Goal: Information Seeking & Learning: Learn about a topic

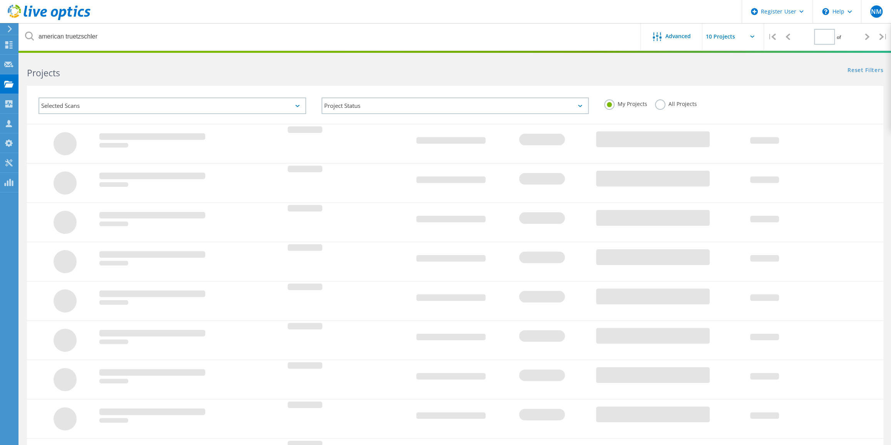
type input "1"
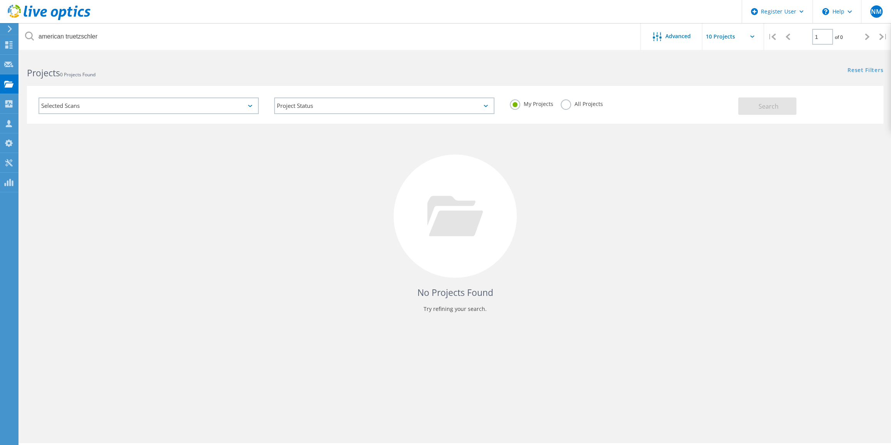
click at [563, 104] on label "All Projects" at bounding box center [582, 102] width 42 height 7
click at [0, 0] on input "All Projects" at bounding box center [0, 0] width 0 height 0
click at [752, 108] on button "Search" at bounding box center [767, 105] width 58 height 17
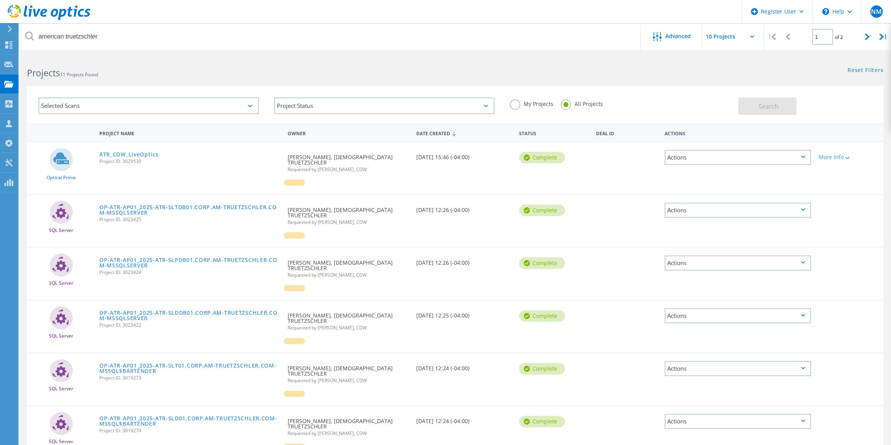
click at [153, 150] on div "ATR_CDW_LiveOptics Project ID: 3029539" at bounding box center [189, 156] width 188 height 29
click at [154, 153] on link "ATR_CDW_LiveOptics" at bounding box center [128, 154] width 59 height 5
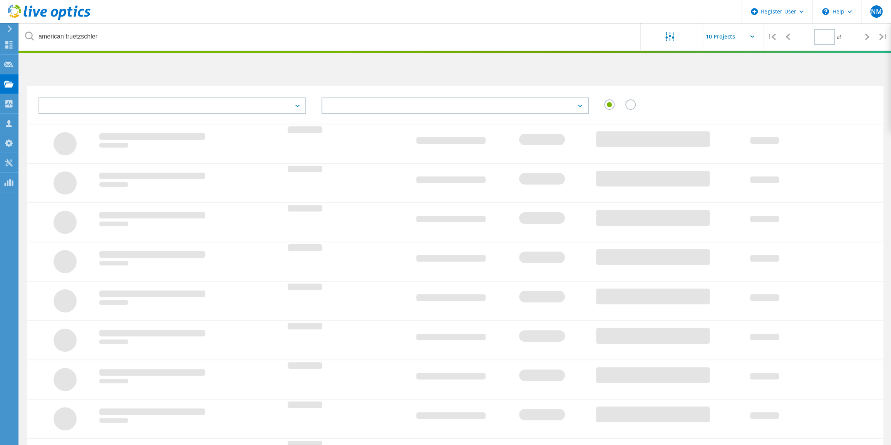
type input "1"
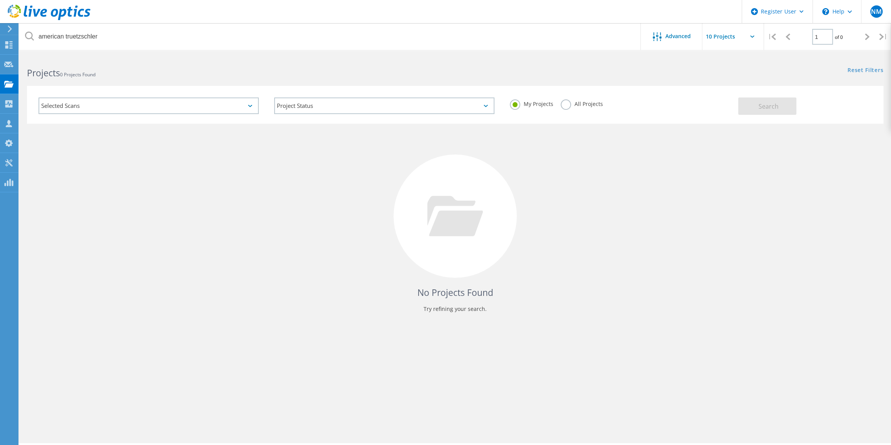
click at [566, 103] on label "All Projects" at bounding box center [582, 102] width 42 height 7
click at [0, 0] on input "All Projects" at bounding box center [0, 0] width 0 height 0
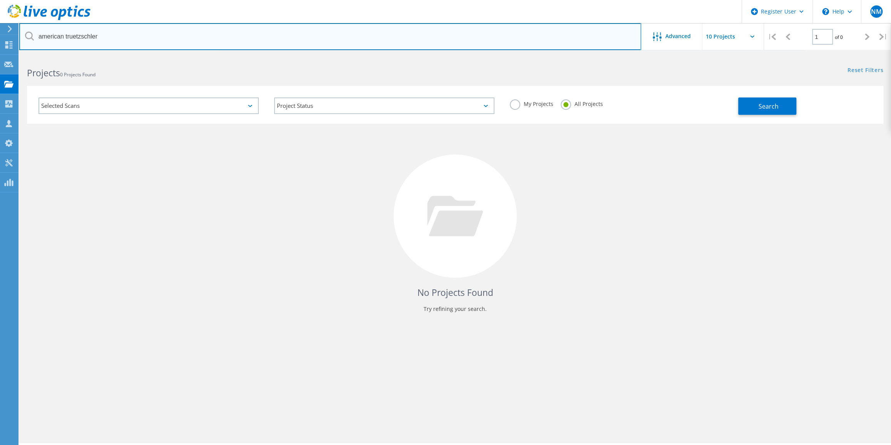
drag, startPoint x: 138, startPoint y: 32, endPoint x: 35, endPoint y: 34, distance: 102.8
click at [35, 34] on input "american truetzschler" at bounding box center [330, 36] width 622 height 27
type input "dot foods"
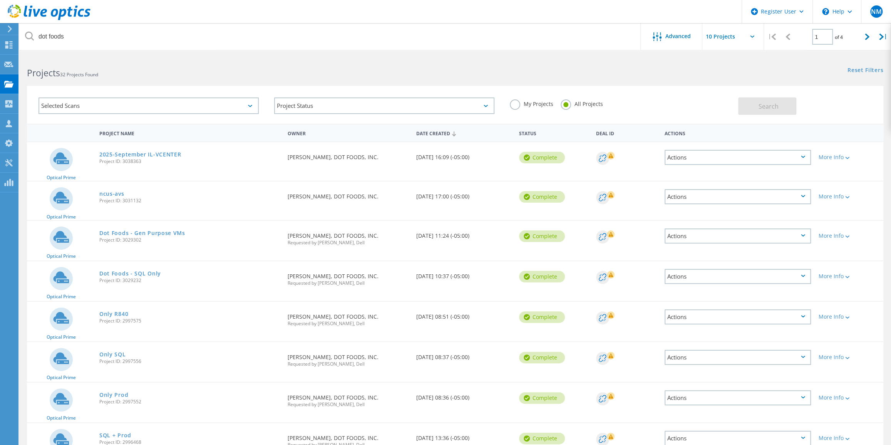
click at [308, 87] on div "Selected Scans Project Status In Progress Complete Published Anonymous Archived…" at bounding box center [455, 105] width 856 height 38
click at [114, 196] on link "ncus-avs" at bounding box center [111, 193] width 25 height 5
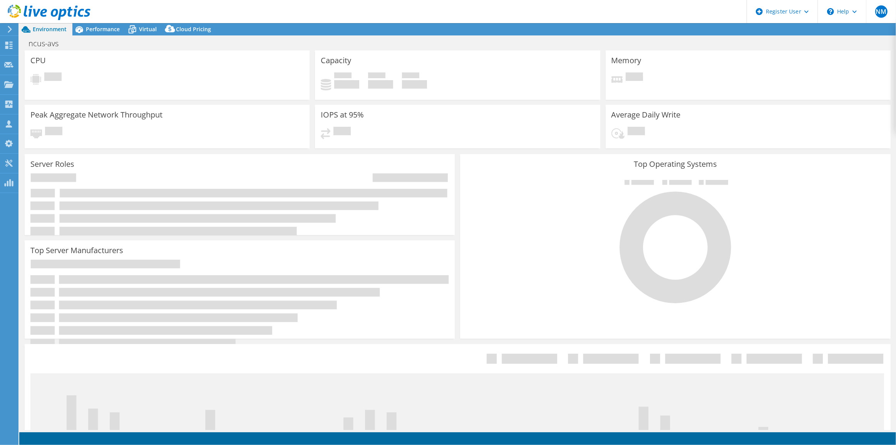
select select "USD"
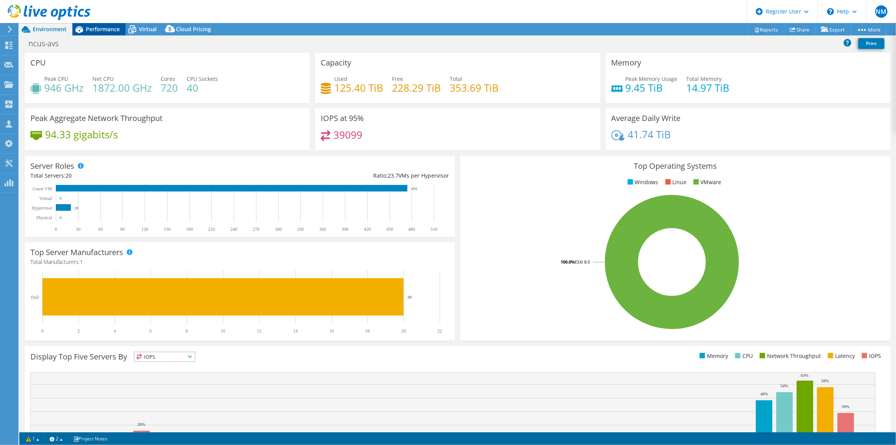
click at [87, 35] on div "Performance" at bounding box center [98, 29] width 53 height 12
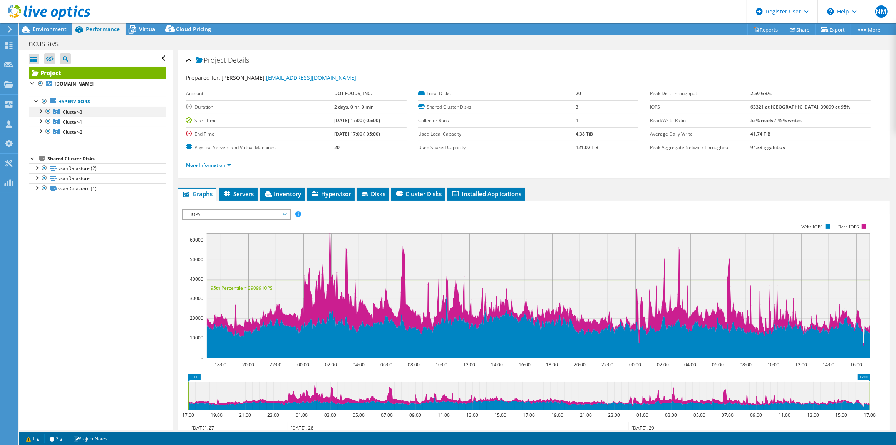
click at [41, 114] on div at bounding box center [41, 111] width 8 height 8
click at [41, 124] on div at bounding box center [41, 121] width 8 height 8
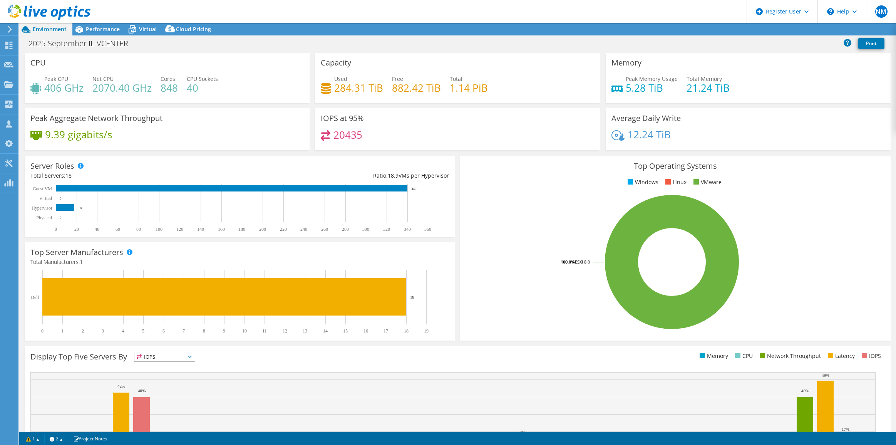
select select "USD"
click at [96, 26] on span "Performance" at bounding box center [103, 28] width 34 height 7
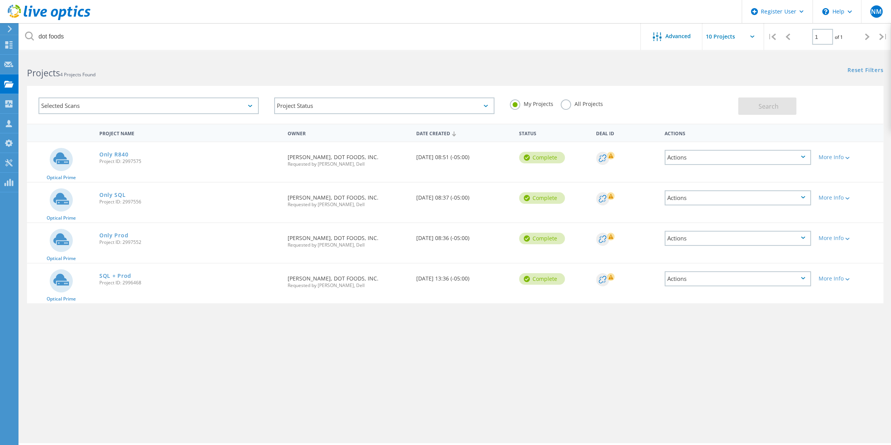
click at [551, 101] on label "My Projects" at bounding box center [531, 102] width 43 height 7
click at [0, 0] on input "My Projects" at bounding box center [0, 0] width 0 height 0
click at [561, 100] on label "All Projects" at bounding box center [582, 102] width 42 height 7
click at [0, 0] on input "All Projects" at bounding box center [0, 0] width 0 height 0
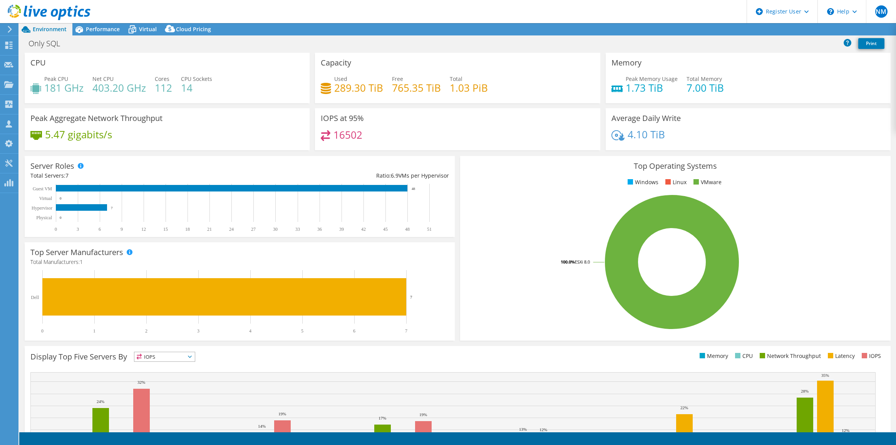
select select "USD"
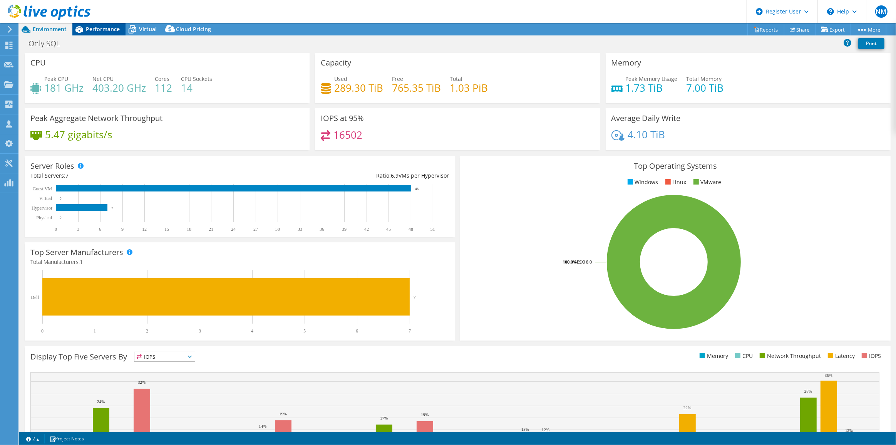
click at [109, 24] on div "Performance" at bounding box center [98, 29] width 53 height 12
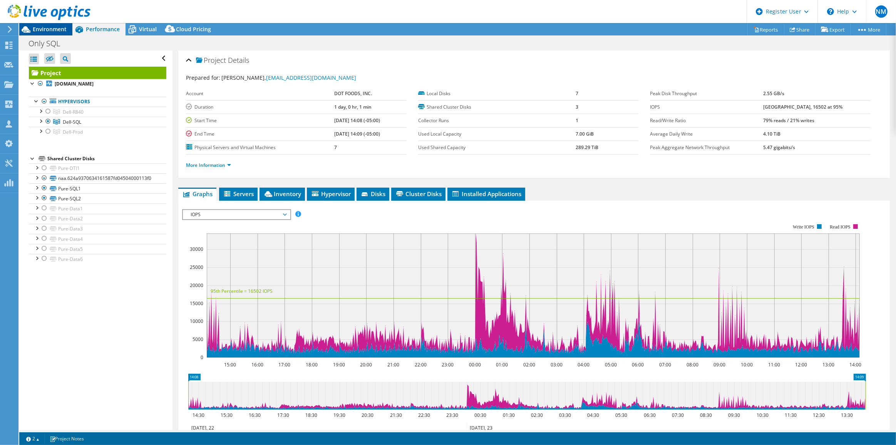
click at [64, 28] on span "Environment" at bounding box center [50, 28] width 34 height 7
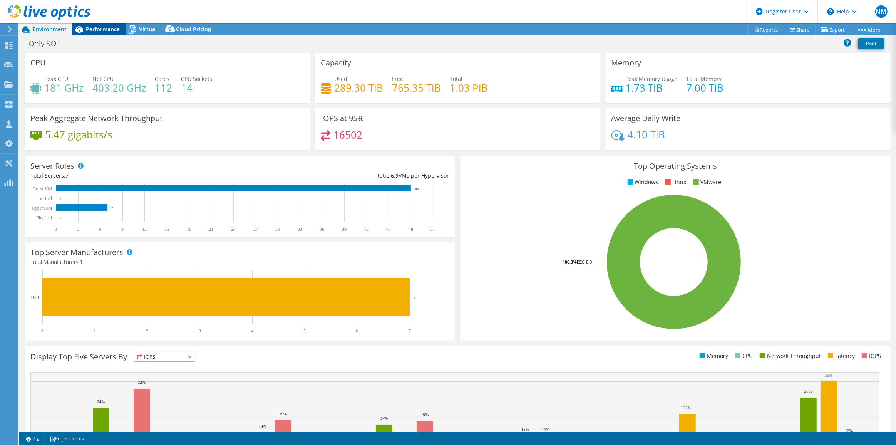
click at [118, 23] on div "Performance" at bounding box center [98, 29] width 53 height 12
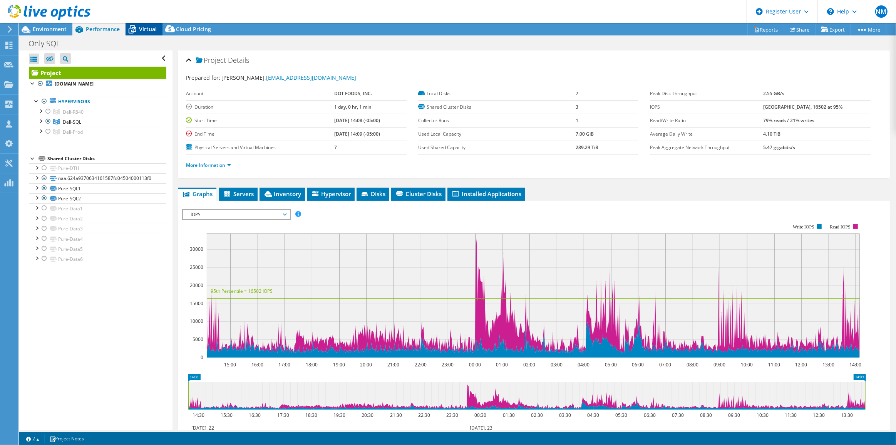
click at [139, 30] on icon at bounding box center [132, 29] width 13 height 13
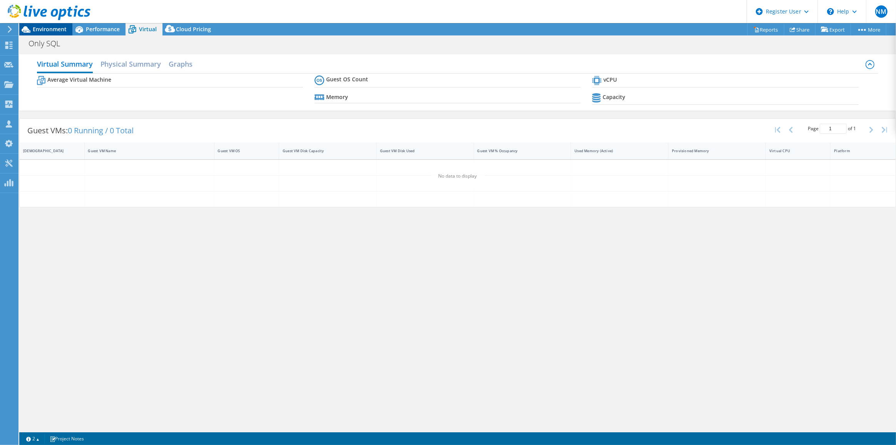
click at [53, 30] on span "Environment" at bounding box center [50, 28] width 34 height 7
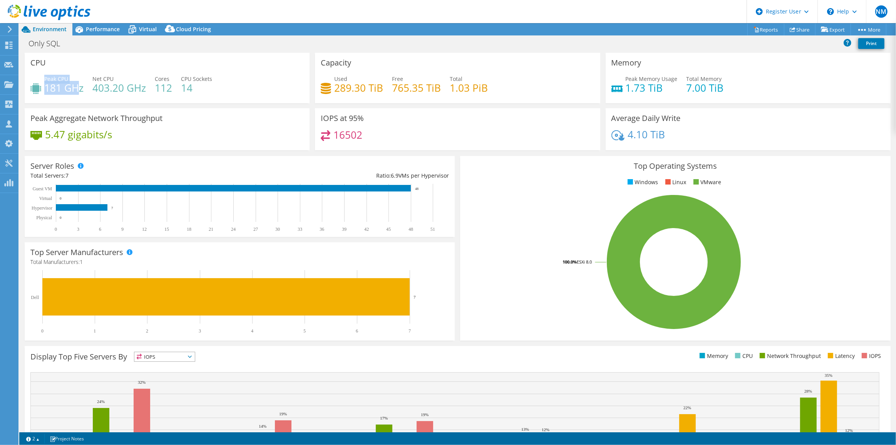
drag, startPoint x: 46, startPoint y: 75, endPoint x: 79, endPoint y: 89, distance: 36.4
click at [79, 89] on div "Peak CPU 181 GHz" at bounding box center [63, 83] width 39 height 17
drag, startPoint x: 85, startPoint y: 26, endPoint x: 100, endPoint y: 42, distance: 21.8
click at [86, 26] on span "Performance" at bounding box center [103, 28] width 34 height 7
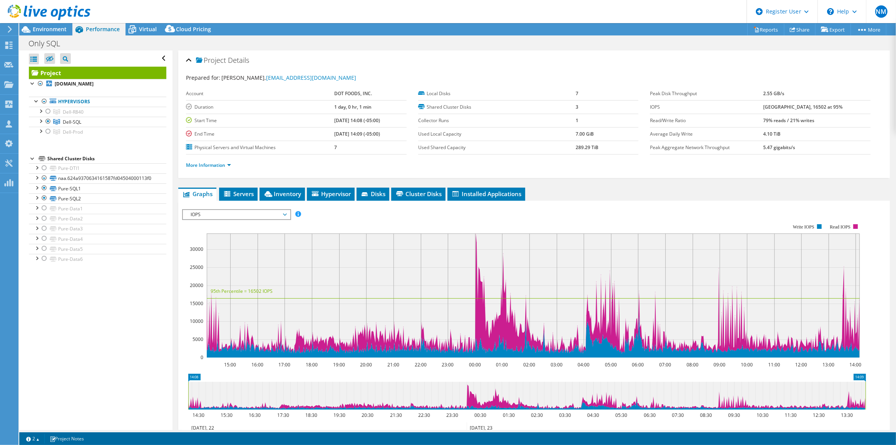
click at [249, 213] on span "IOPS" at bounding box center [236, 214] width 99 height 9
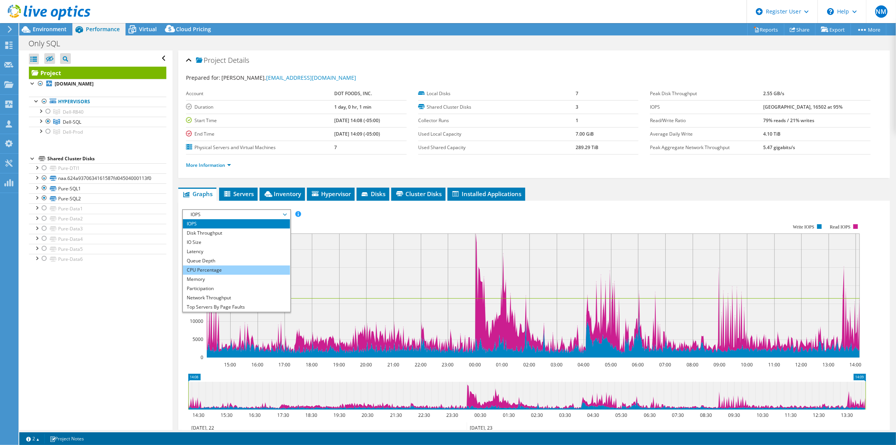
click at [251, 267] on li "CPU Percentage" at bounding box center [236, 269] width 107 height 9
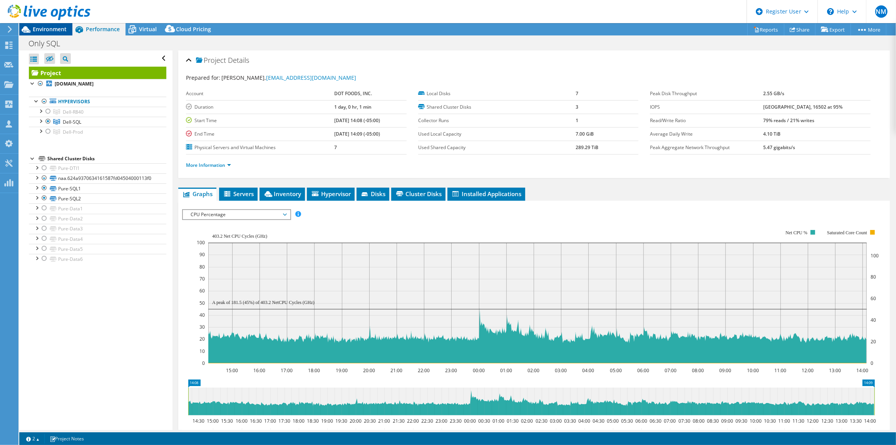
click at [60, 26] on span "Environment" at bounding box center [50, 28] width 34 height 7
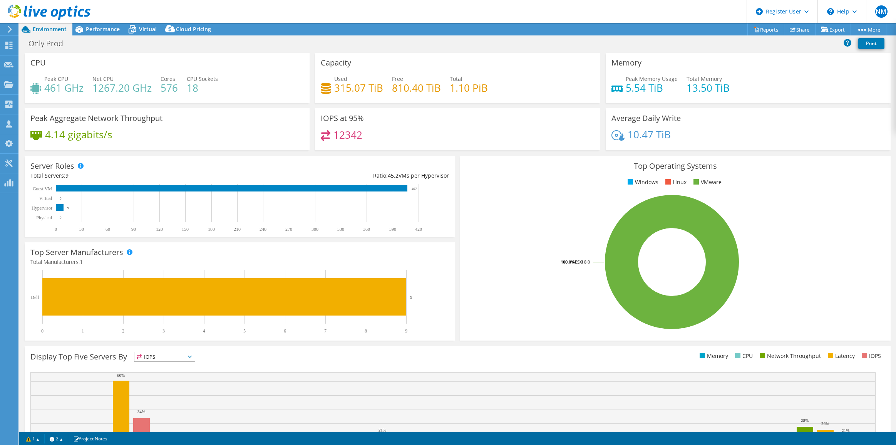
select select "USD"
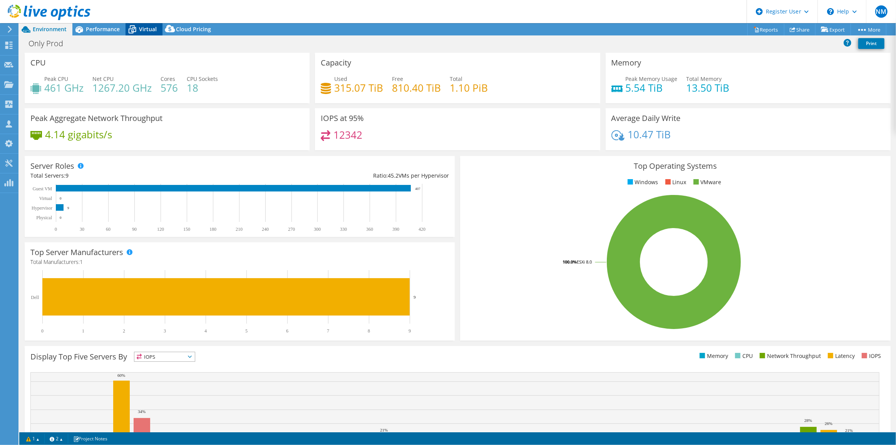
click at [140, 28] on span "Virtual" at bounding box center [148, 28] width 18 height 7
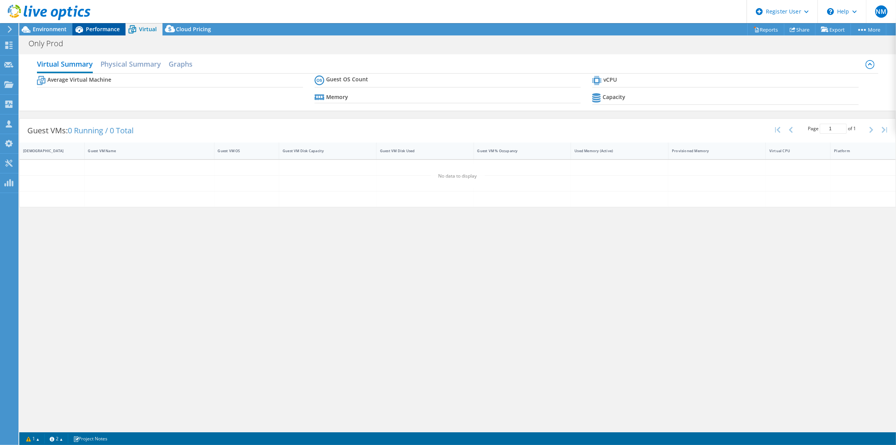
click at [95, 30] on span "Performance" at bounding box center [103, 28] width 34 height 7
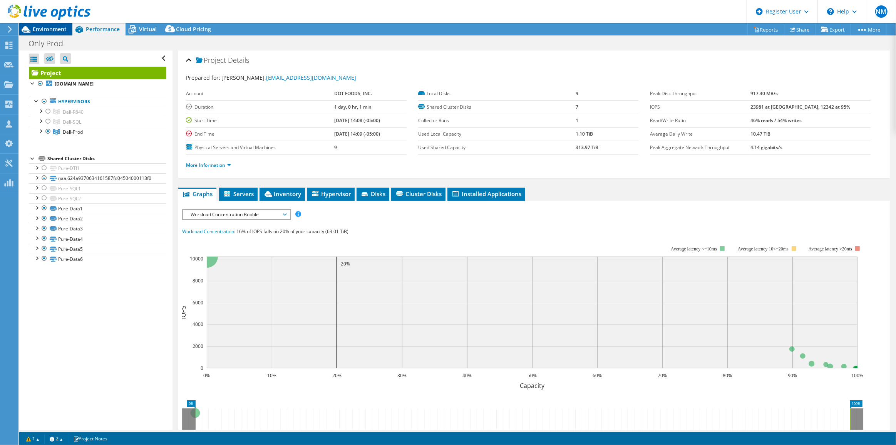
click at [56, 30] on span "Environment" at bounding box center [50, 28] width 34 height 7
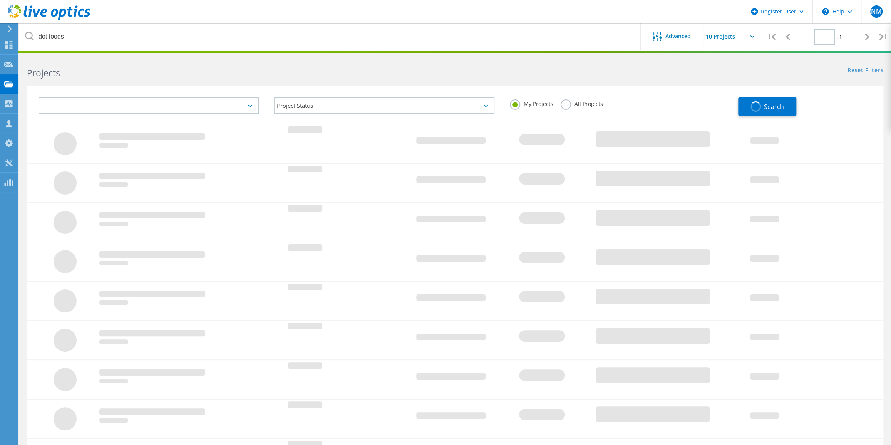
type input "1"
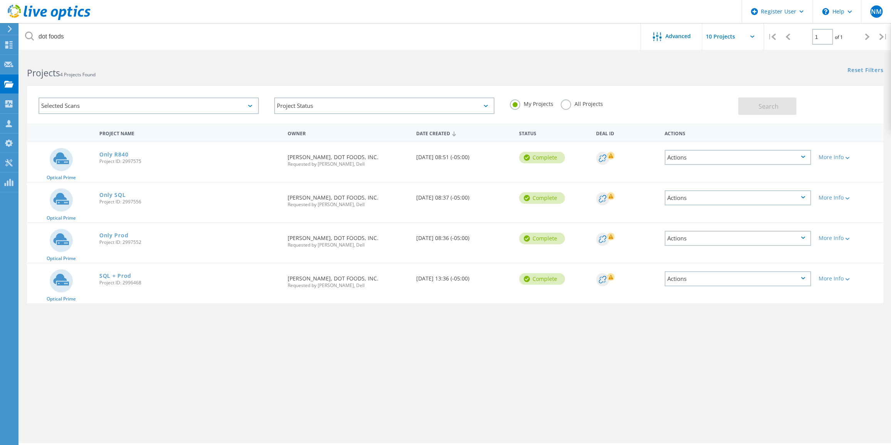
click at [566, 104] on label "All Projects" at bounding box center [582, 102] width 42 height 7
click at [0, 0] on input "All Projects" at bounding box center [0, 0] width 0 height 0
click at [127, 277] on link "SQL + Prod" at bounding box center [115, 275] width 32 height 5
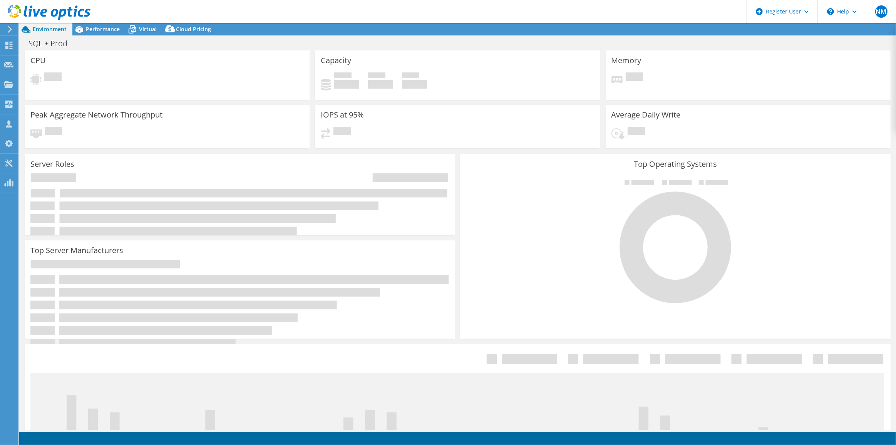
select select "USD"
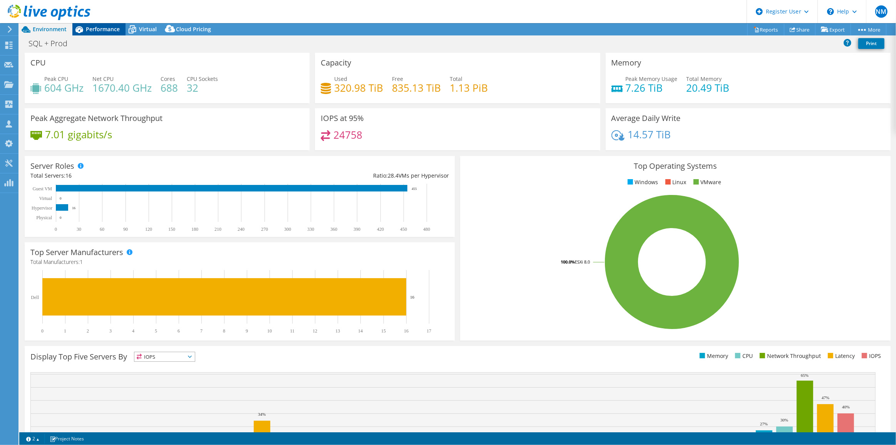
click at [112, 23] on div "Performance" at bounding box center [98, 29] width 53 height 12
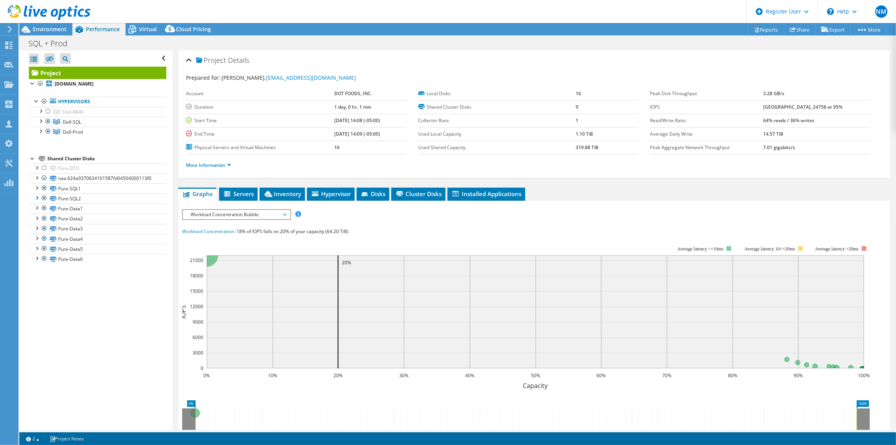
drag, startPoint x: 112, startPoint y: 23, endPoint x: 528, endPoint y: 111, distance: 424.2
click at [528, 111] on td "Shared Cluster Disks" at bounding box center [496, 106] width 157 height 13
drag, startPoint x: 792, startPoint y: 119, endPoint x: 774, endPoint y: 123, distance: 19.3
click at [774, 123] on td "64% reads / 36% writes" at bounding box center [816, 120] width 107 height 13
click at [821, 129] on td "14.57 TiB" at bounding box center [816, 133] width 107 height 13
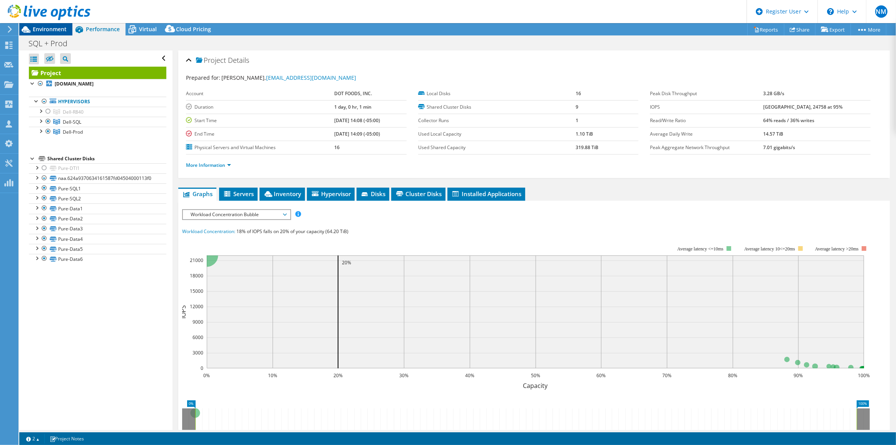
click at [50, 27] on span "Environment" at bounding box center [50, 28] width 34 height 7
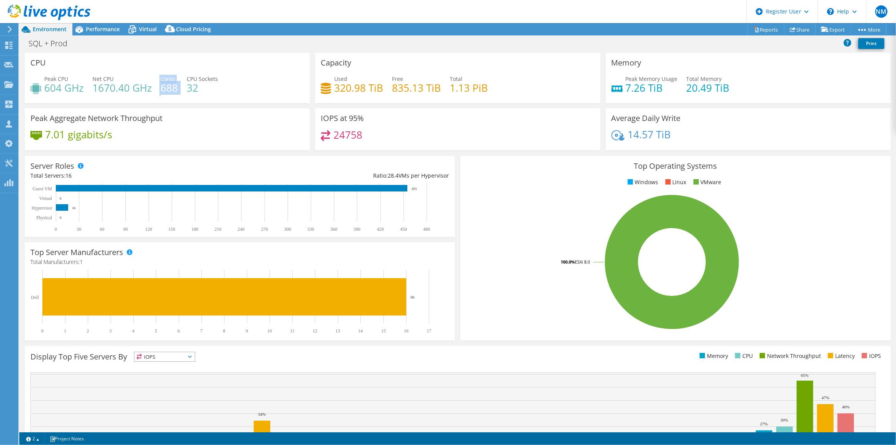
drag, startPoint x: 160, startPoint y: 84, endPoint x: 177, endPoint y: 90, distance: 18.5
click at [177, 90] on div "Peak CPU 604 GHz Net CPU 1670.40 GHz Cores 688 CPU Sockets 32" at bounding box center [166, 87] width 273 height 25
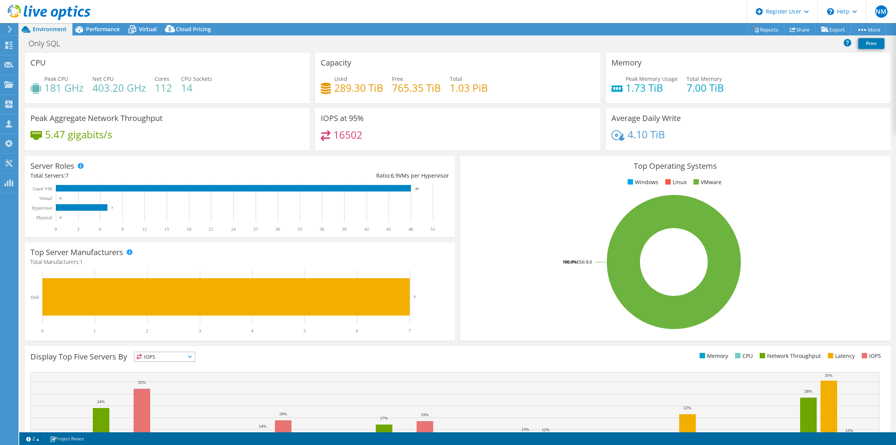
select select "USD"
drag, startPoint x: 101, startPoint y: 33, endPoint x: 8, endPoint y: 44, distance: 93.9
click at [101, 33] on div "Performance" at bounding box center [98, 29] width 53 height 12
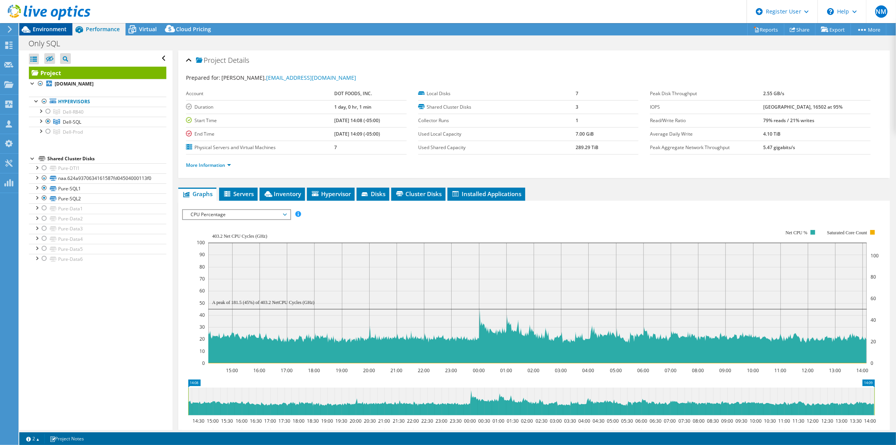
click at [48, 30] on span "Environment" at bounding box center [50, 28] width 34 height 7
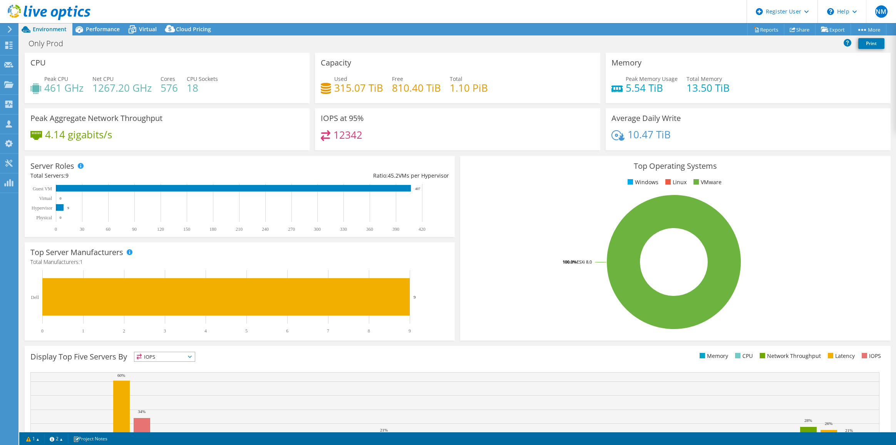
select select "USD"
drag, startPoint x: 177, startPoint y: 91, endPoint x: 156, endPoint y: 83, distance: 21.8
click at [156, 83] on div "Peak CPU 461 GHz Net CPU 1267.20 GHz Cores 576 CPU Sockets 18" at bounding box center [166, 87] width 273 height 25
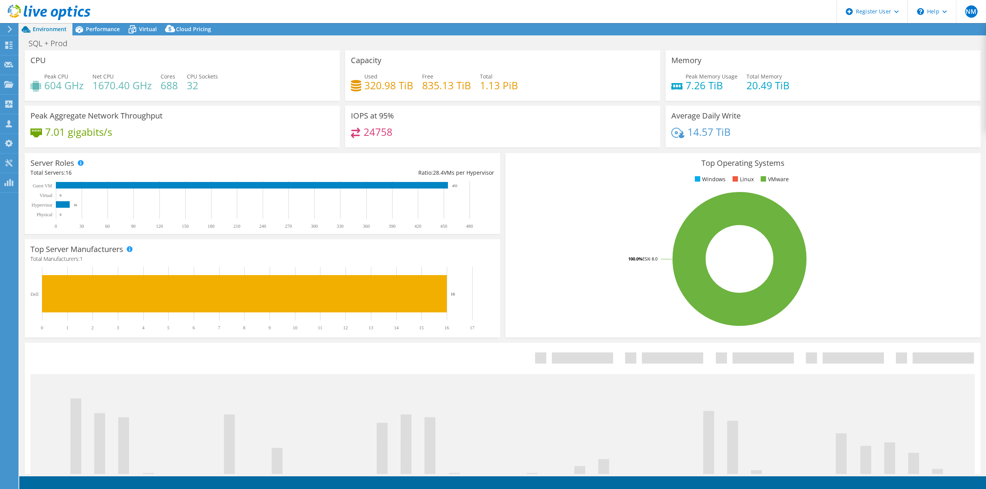
select select "USD"
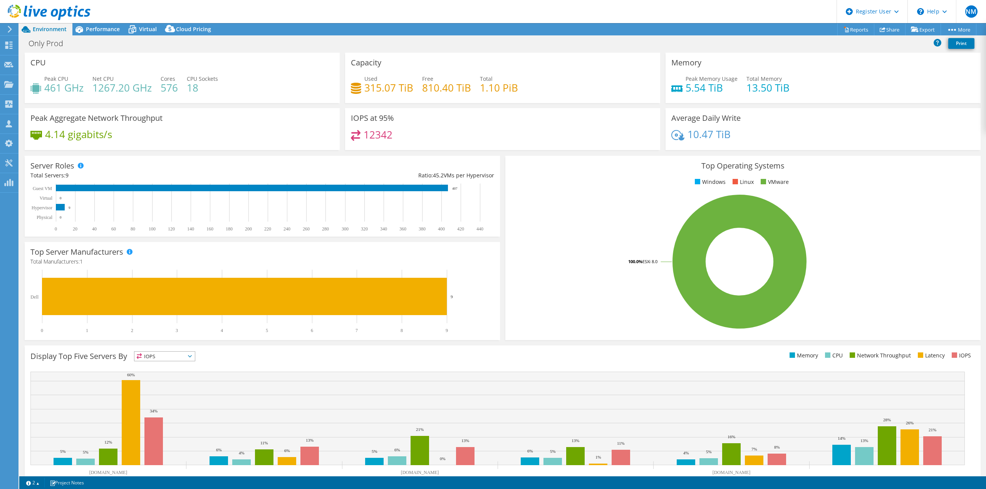
select select "USD"
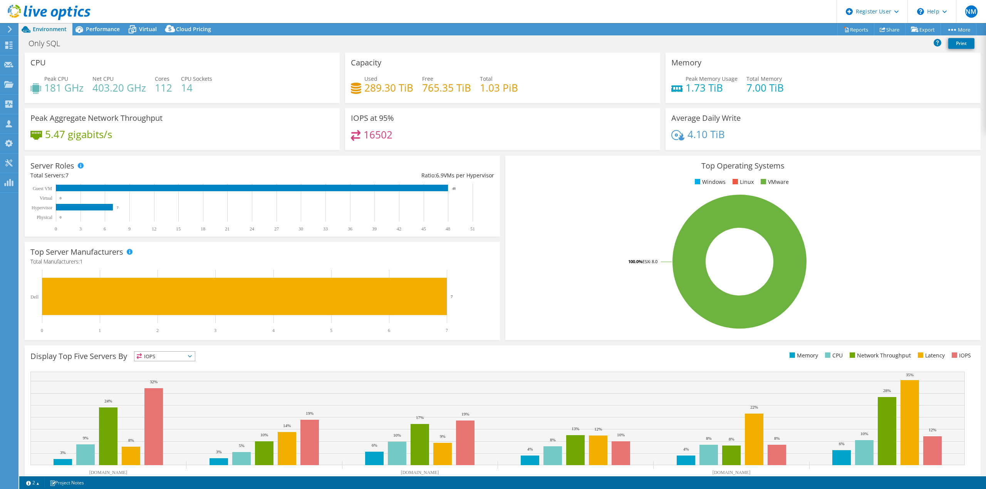
select select "USD"
